Goal: Task Accomplishment & Management: Manage account settings

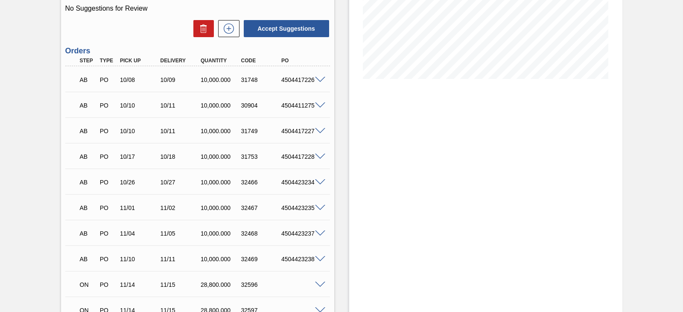
scroll to position [214, 0]
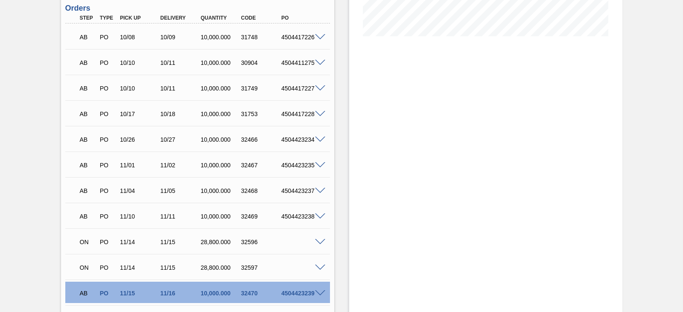
click at [316, 243] on span at bounding box center [320, 242] width 10 height 6
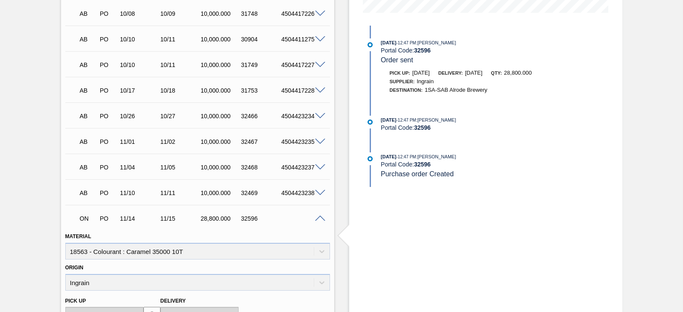
scroll to position [299, 0]
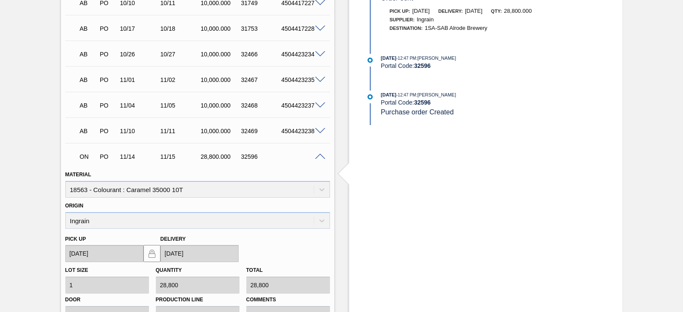
click at [316, 154] on span at bounding box center [320, 157] width 10 height 6
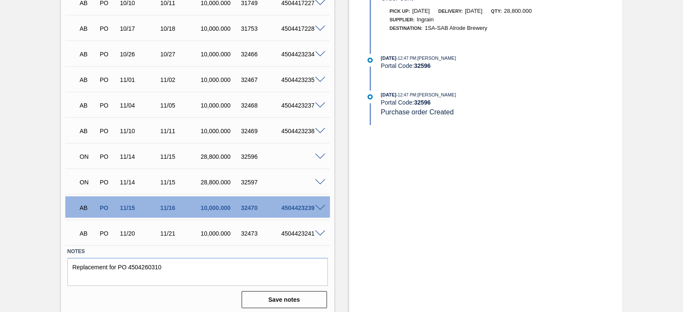
click at [317, 154] on span at bounding box center [320, 157] width 10 height 6
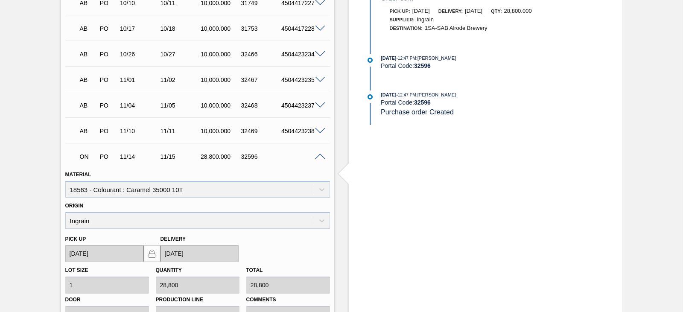
scroll to position [384, 0]
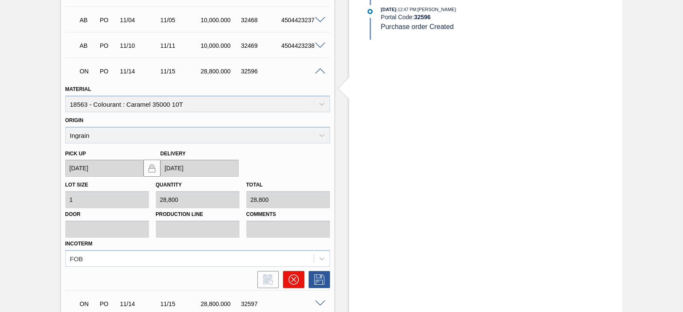
click at [293, 280] on icon at bounding box center [293, 279] width 5 height 5
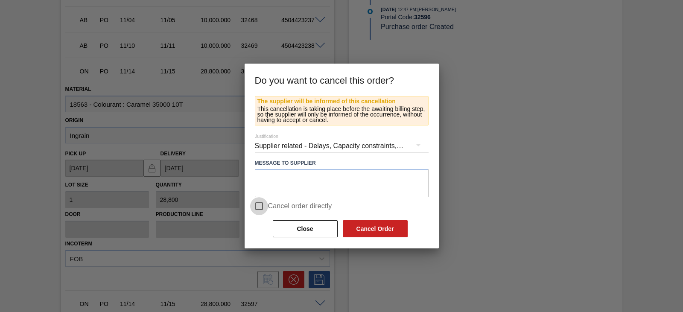
click at [260, 205] on input "Cancel order directly" at bounding box center [259, 206] width 18 height 18
checkbox input "true"
click at [376, 219] on div "Close Cancel Order" at bounding box center [340, 228] width 137 height 19
click at [377, 231] on button "Cancel Order" at bounding box center [375, 228] width 65 height 17
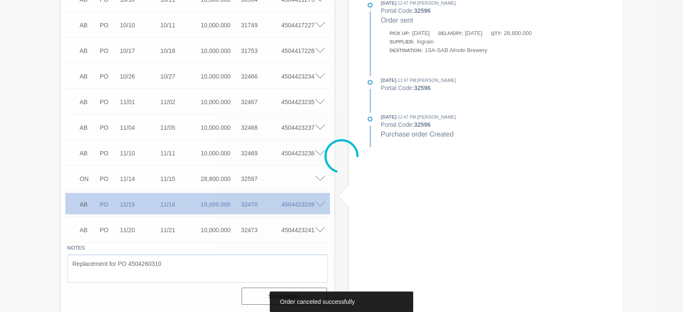
scroll to position [277, 0]
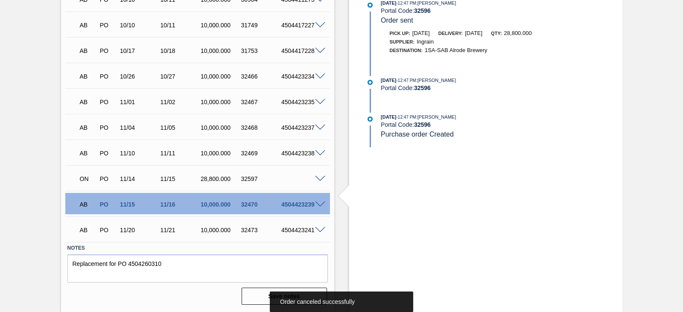
click at [315, 178] on span at bounding box center [320, 179] width 10 height 6
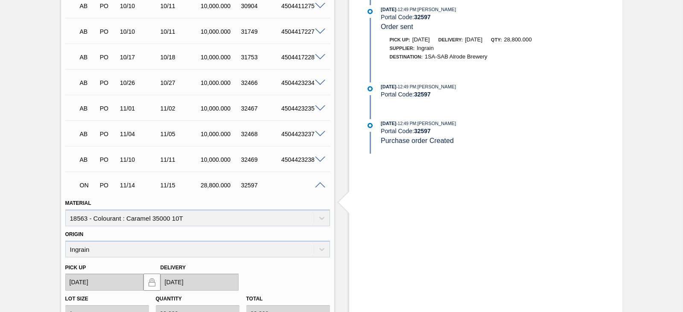
scroll to position [398, 0]
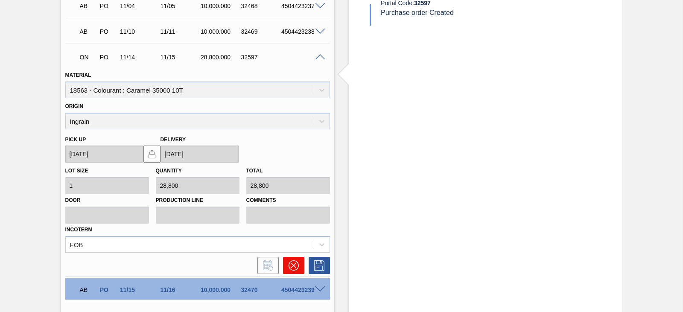
click at [296, 262] on icon at bounding box center [294, 265] width 10 height 10
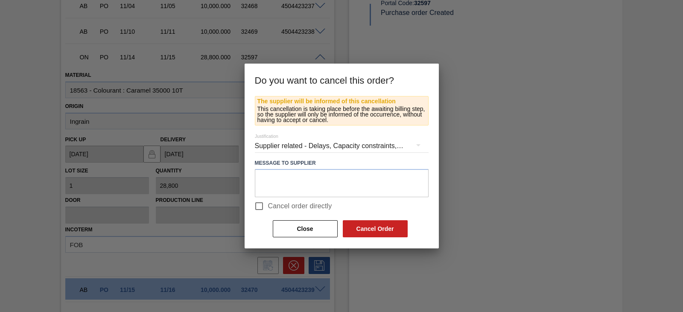
click at [257, 205] on input "Cancel order directly" at bounding box center [259, 206] width 18 height 18
checkbox input "true"
click at [389, 229] on button "Cancel Order" at bounding box center [375, 228] width 65 height 17
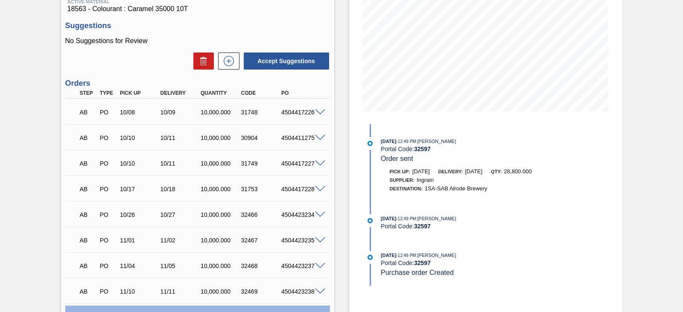
scroll to position [123, 0]
